Goal: Task Accomplishment & Management: Manage account settings

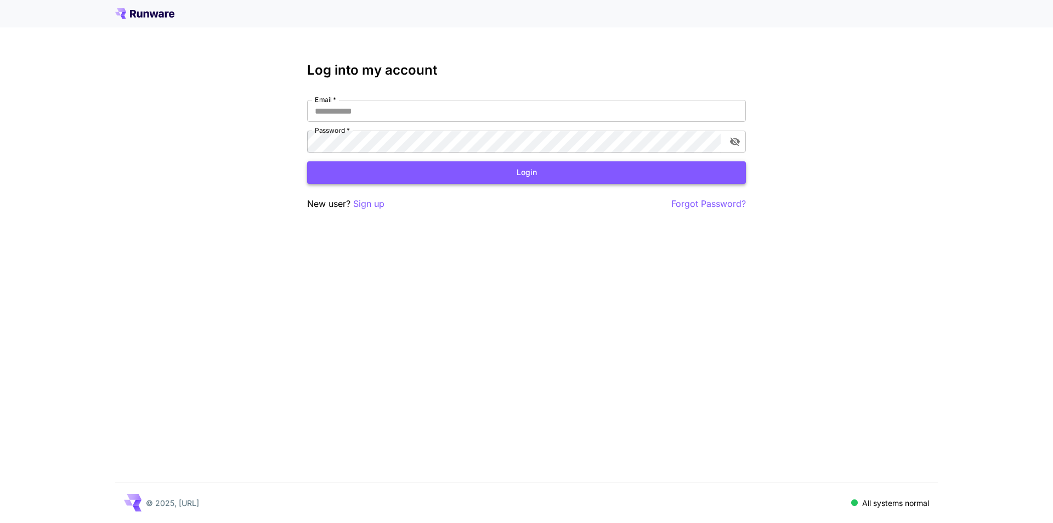
type input "**********"
click at [525, 181] on button "Login" at bounding box center [526, 172] width 439 height 22
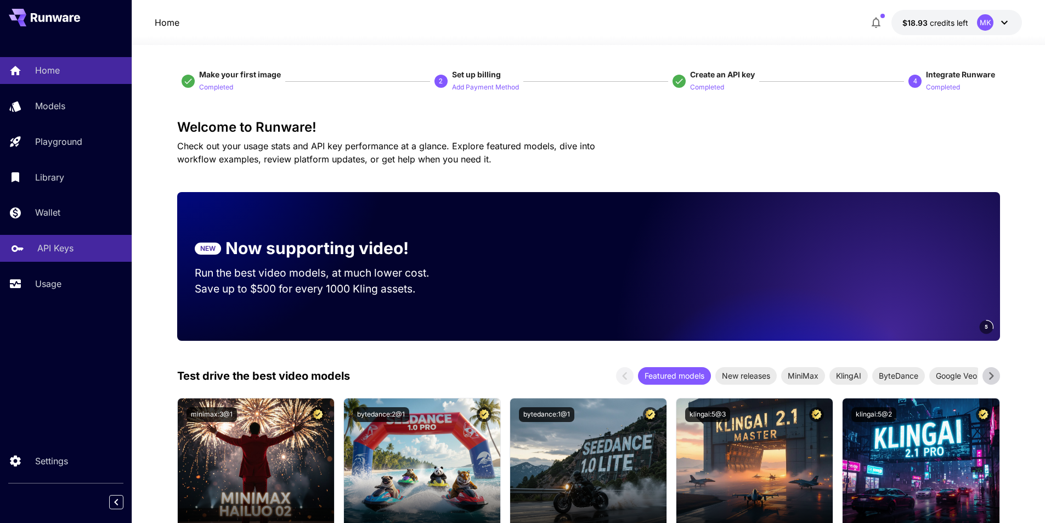
click at [53, 247] on p "API Keys" at bounding box center [55, 247] width 36 height 13
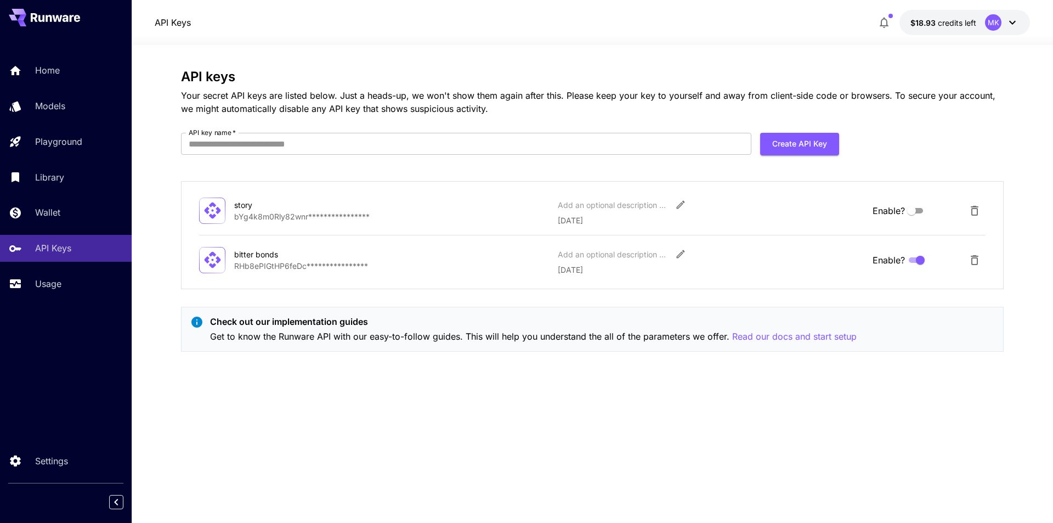
click at [211, 260] on icon at bounding box center [212, 259] width 19 height 19
click at [252, 255] on div "bitter bonds" at bounding box center [289, 255] width 110 height 12
click at [675, 249] on icon "Edit" at bounding box center [680, 254] width 11 height 11
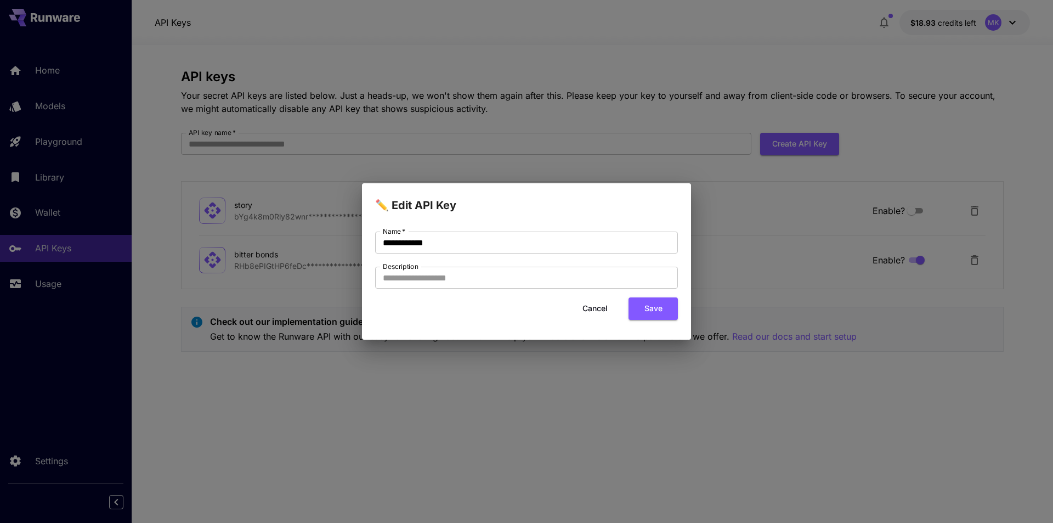
click at [602, 312] on button "Cancel" at bounding box center [595, 308] width 49 height 22
